Goal: Information Seeking & Learning: Learn about a topic

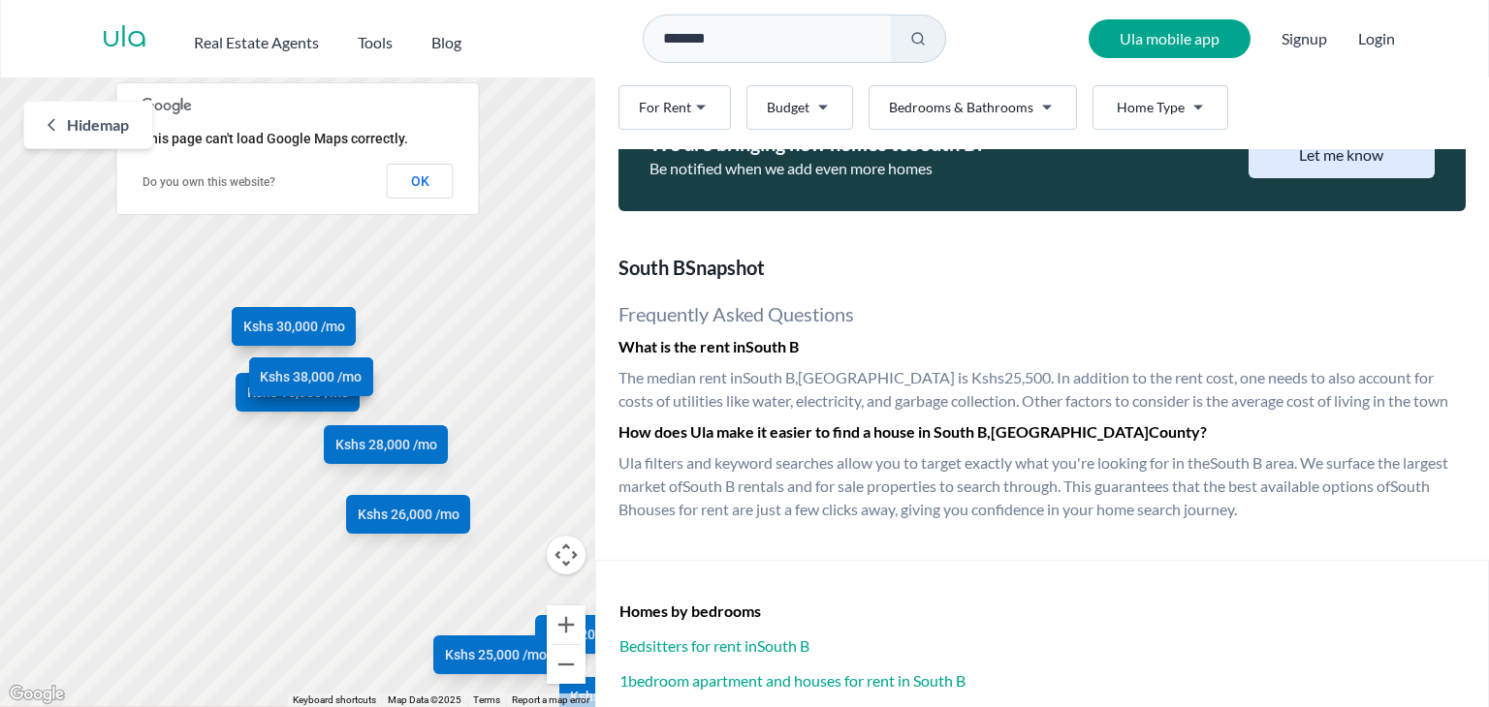
scroll to position [2269, 0]
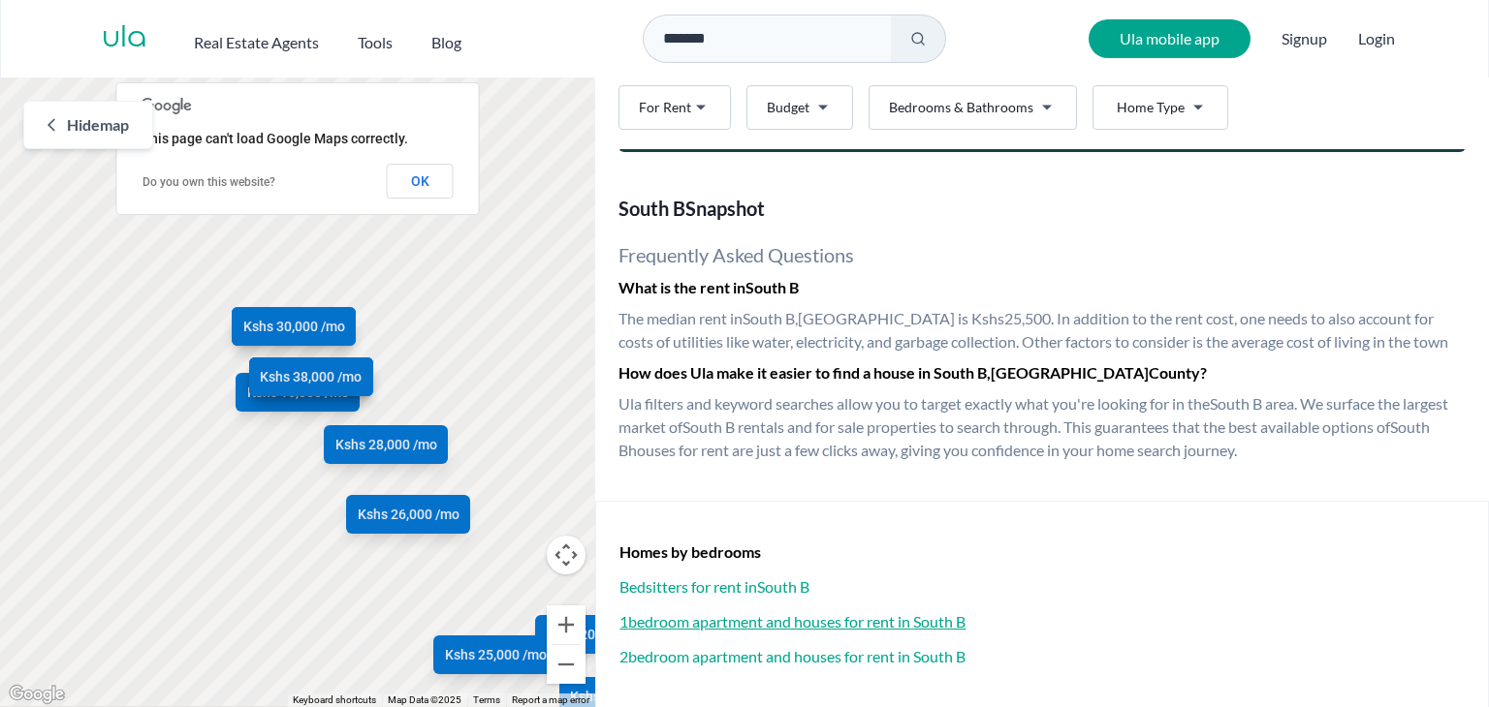
click at [911, 623] on h3 "1 bedroom apartment and houses for rent in [GEOGRAPHIC_DATA]" at bounding box center [1041, 622] width 845 height 23
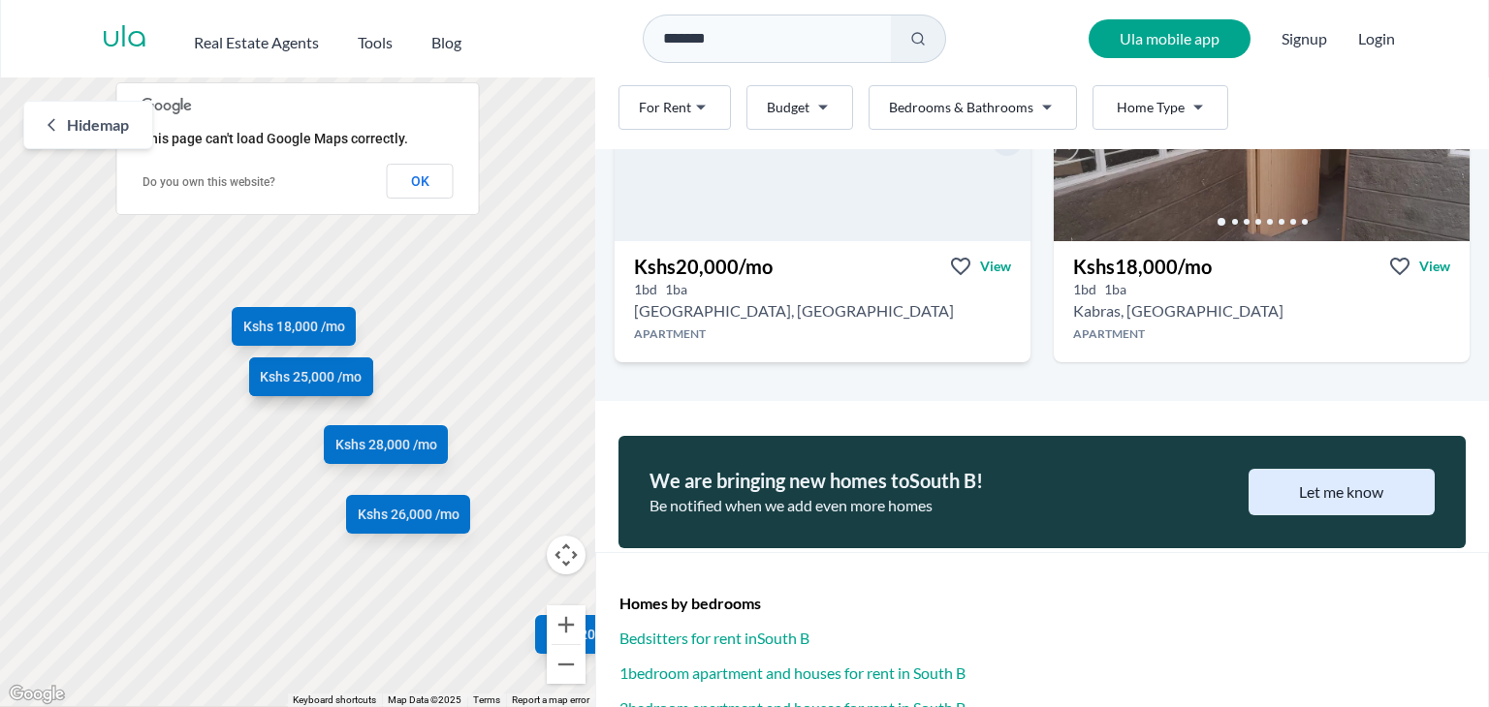
scroll to position [924, 0]
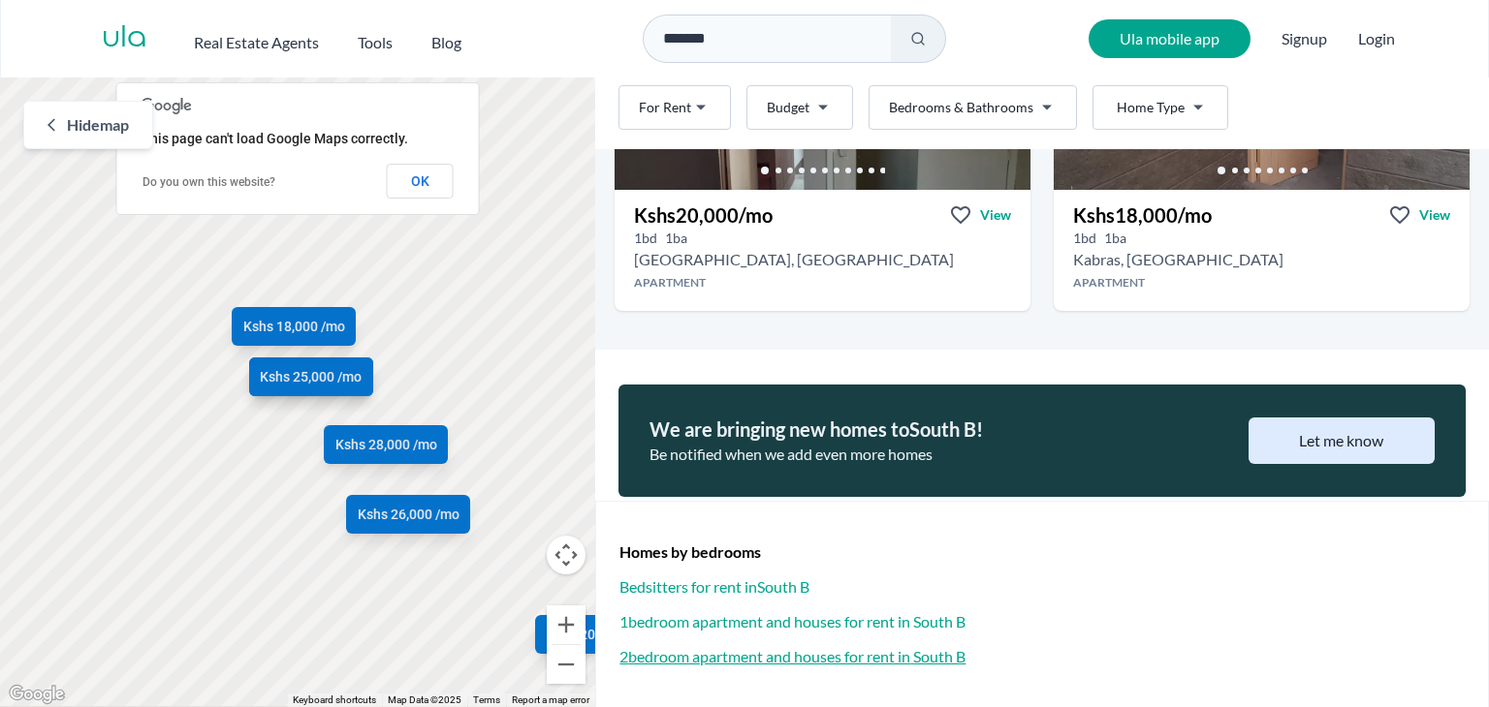
click at [893, 650] on h3 "2 bedroom apartment and houses for rent in [GEOGRAPHIC_DATA]" at bounding box center [1041, 656] width 845 height 23
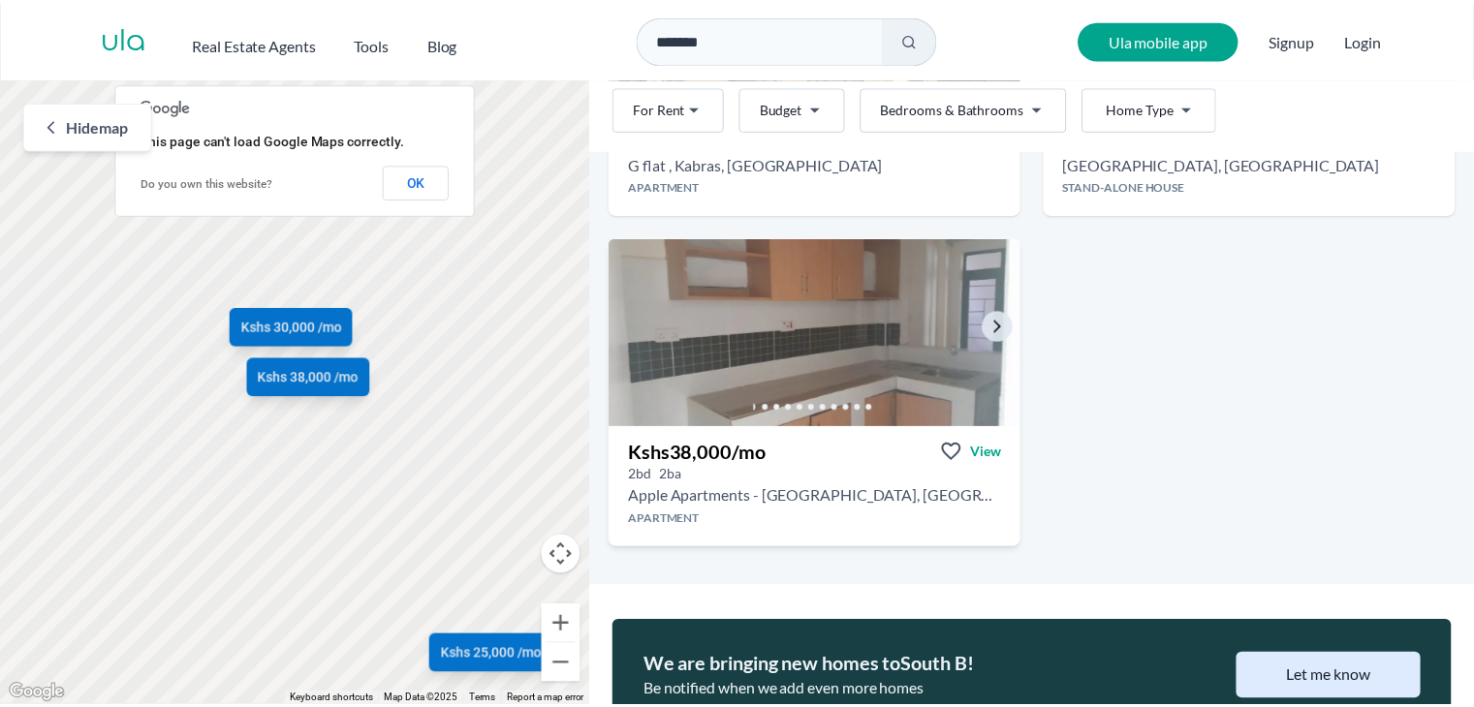
scroll to position [257, 0]
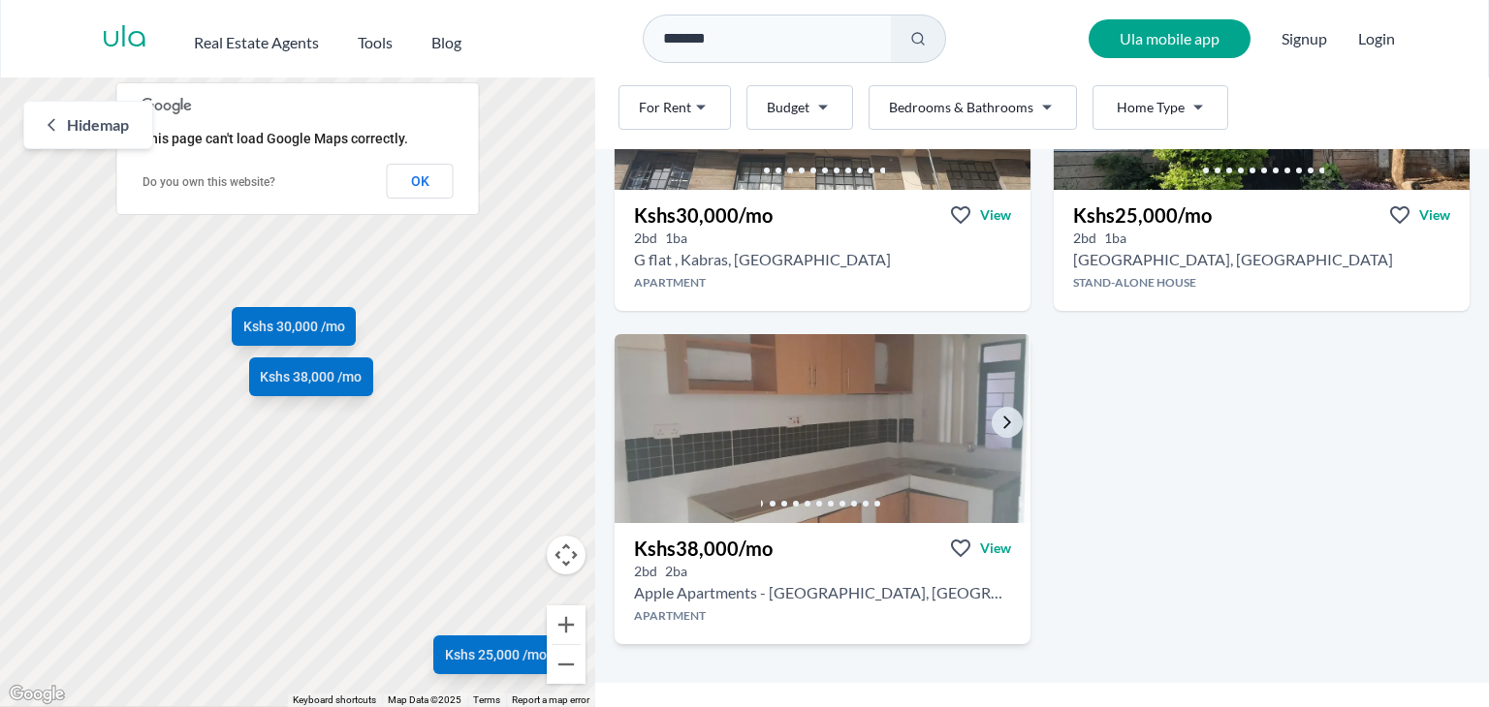
click at [982, 422] on img at bounding box center [823, 429] width 436 height 199
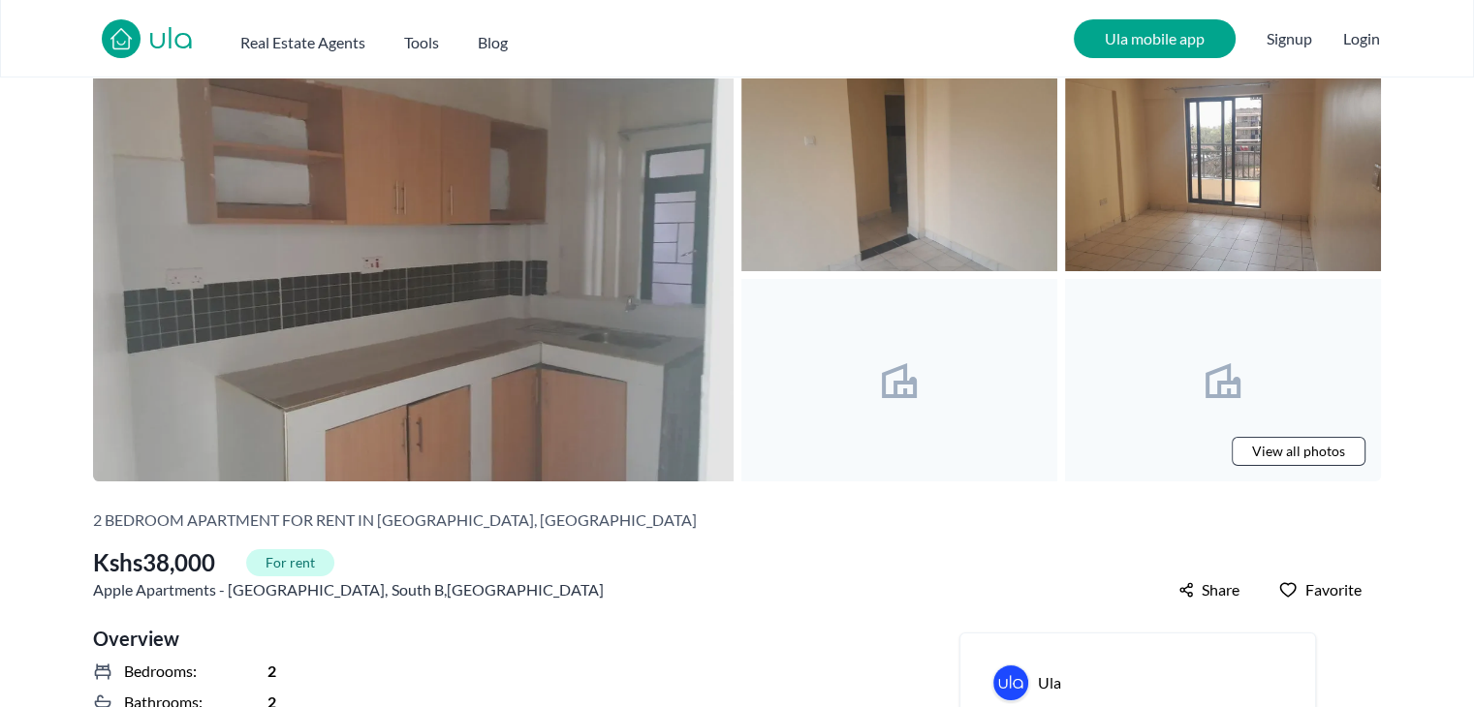
scroll to position [97, 0]
